Goal: Ask a question

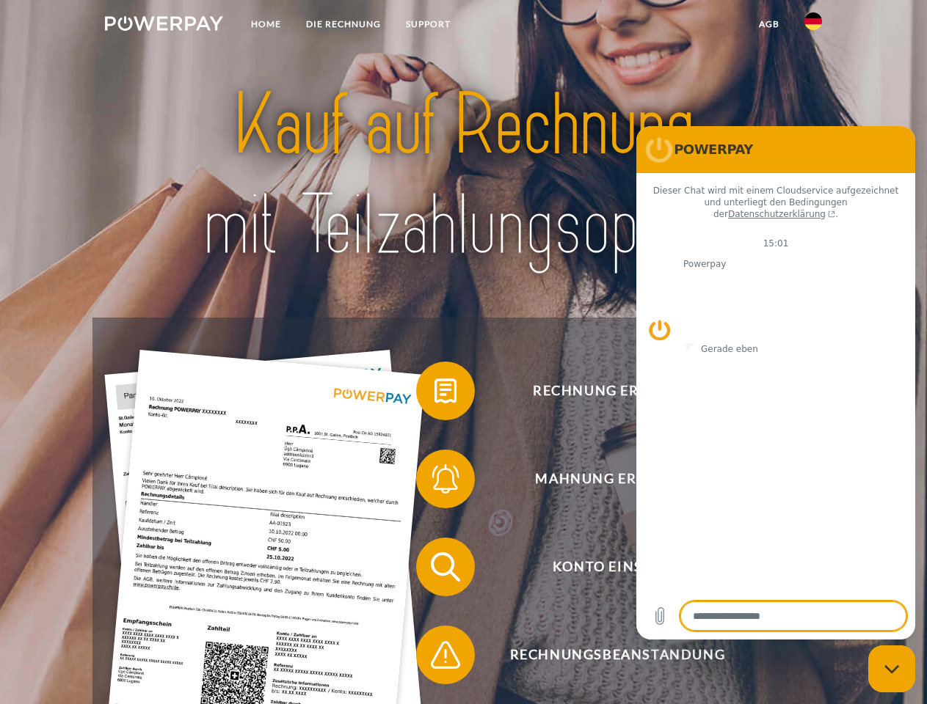
click at [164, 26] on img at bounding box center [164, 23] width 118 height 15
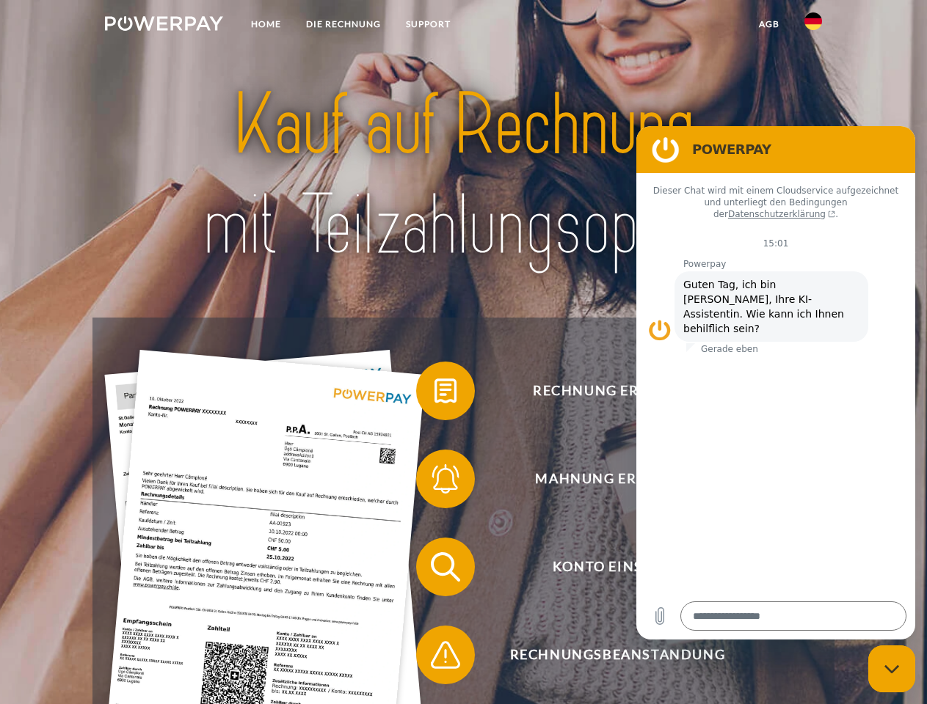
click at [813, 26] on img at bounding box center [813, 21] width 18 height 18
click at [768, 24] on link "agb" at bounding box center [768, 24] width 45 height 26
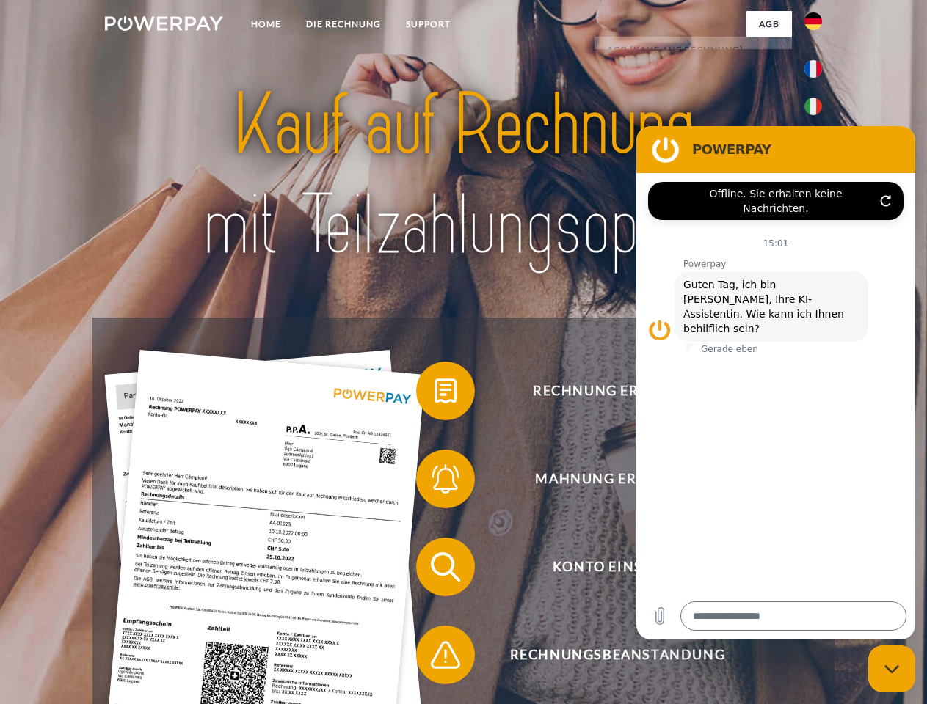
click at [434, 394] on span at bounding box center [423, 390] width 73 height 73
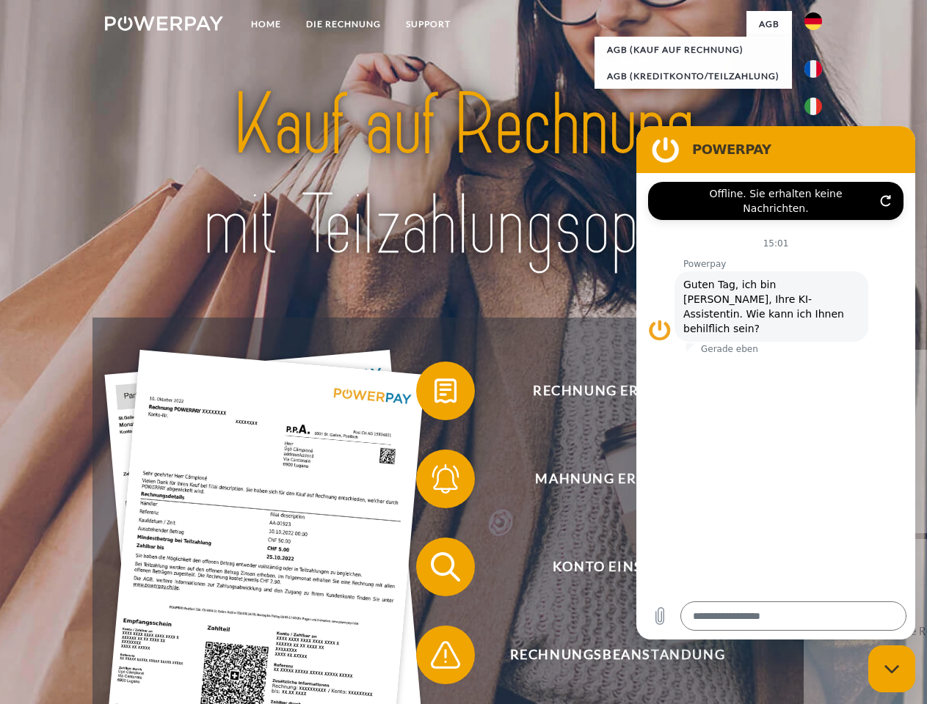
click at [434, 482] on span at bounding box center [423, 478] width 73 height 73
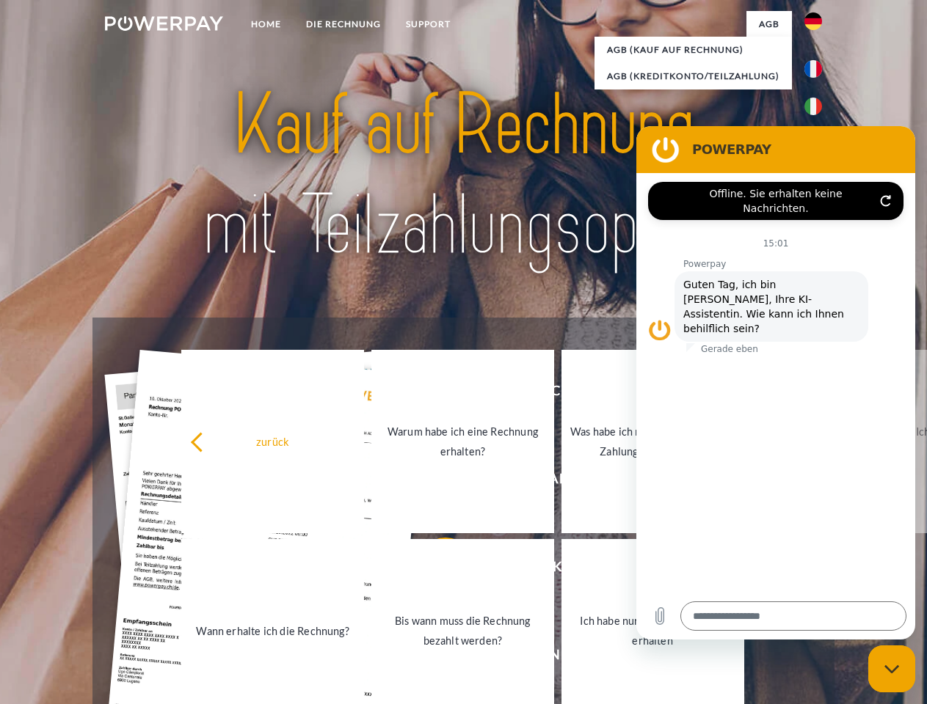
click at [434, 570] on link "Bis wann muss die Rechnung bezahlt werden?" at bounding box center [462, 630] width 183 height 183
click at [434, 658] on span at bounding box center [423, 655] width 73 height 73
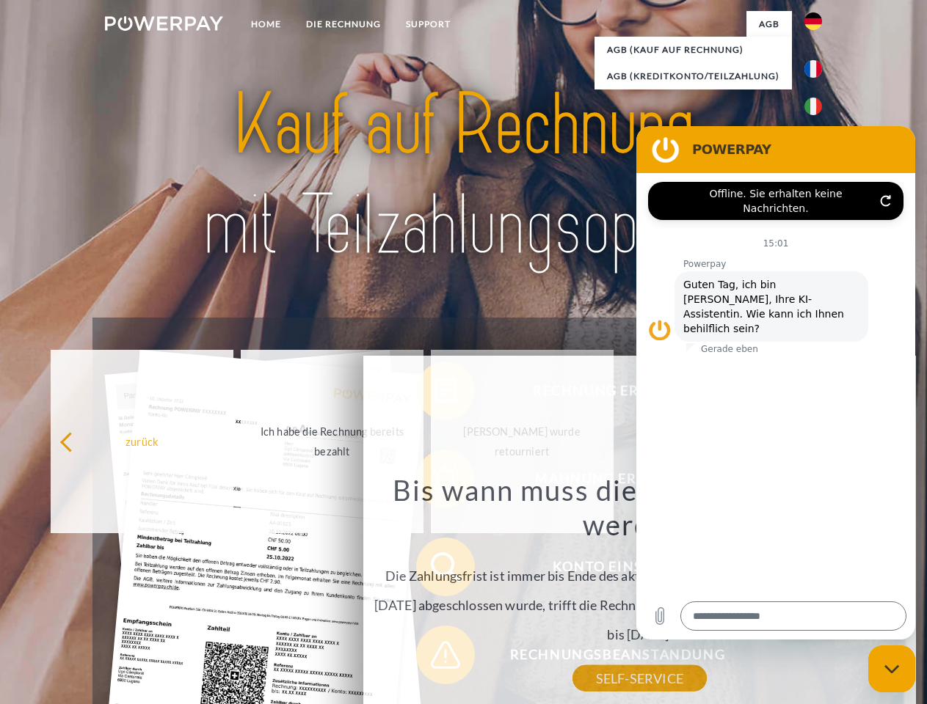
click at [892, 669] on icon "Messaging-Fenster schließen" at bounding box center [891, 670] width 15 height 10
type textarea "*"
